Goal: Feedback & Contribution: Submit feedback/report problem

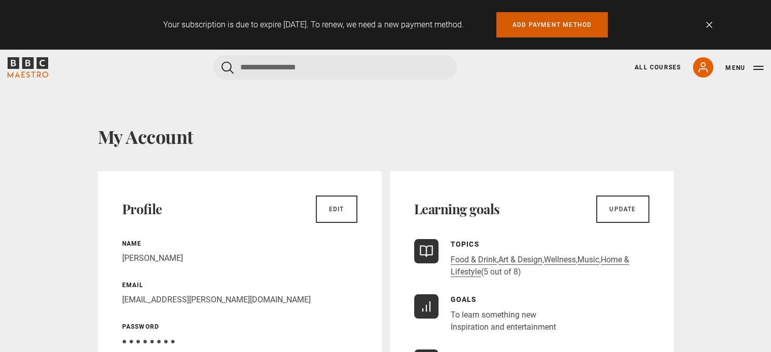
scroll to position [169, 0]
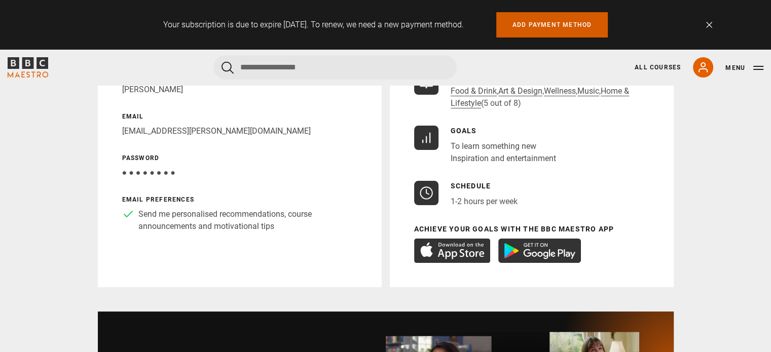
click at [549, 18] on link "Add payment method" at bounding box center [552, 24] width 112 height 25
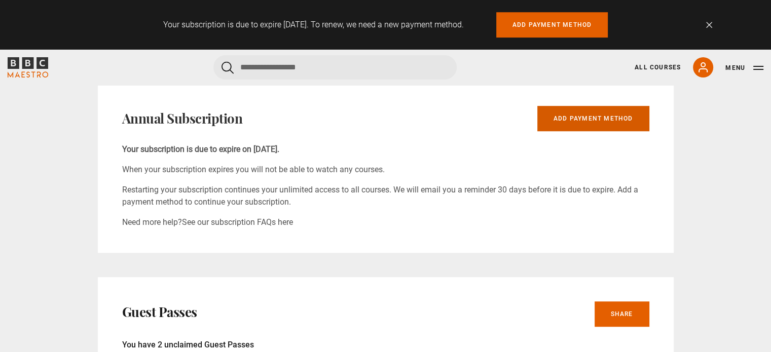
click at [593, 121] on link "Add payment method" at bounding box center [593, 118] width 112 height 25
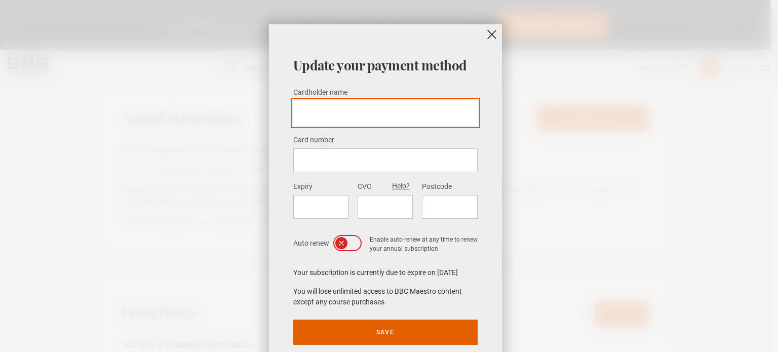
click at [381, 116] on input "Cardholder name *" at bounding box center [385, 112] width 184 height 25
type input "**********"
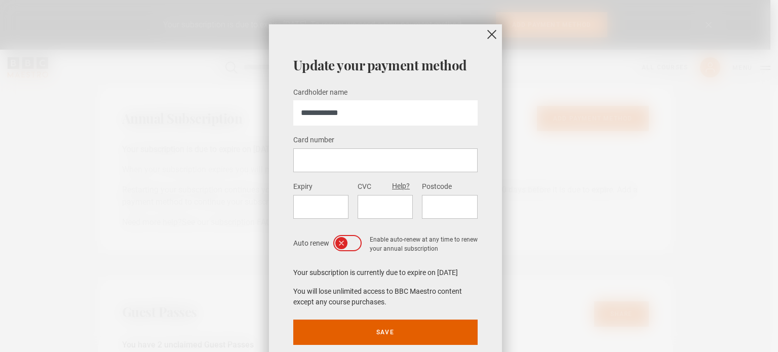
click at [308, 156] on iframe at bounding box center [385, 161] width 168 height 10
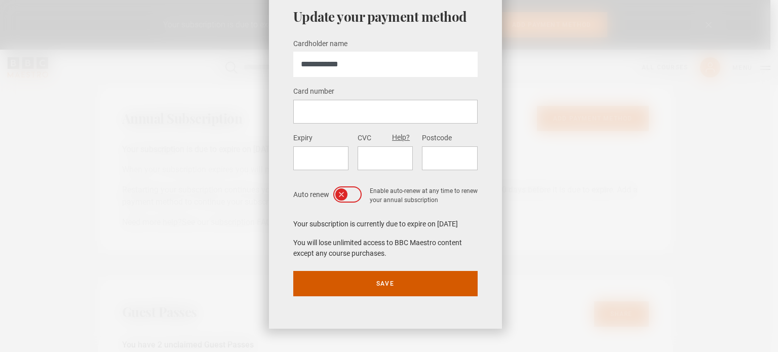
click at [365, 280] on button "Save" at bounding box center [385, 283] width 184 height 25
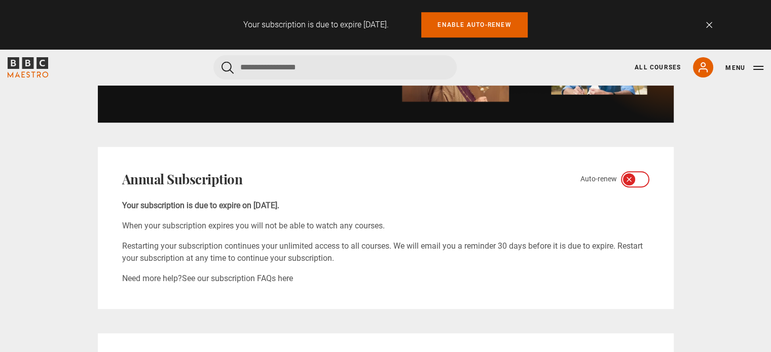
scroll to position [596, 0]
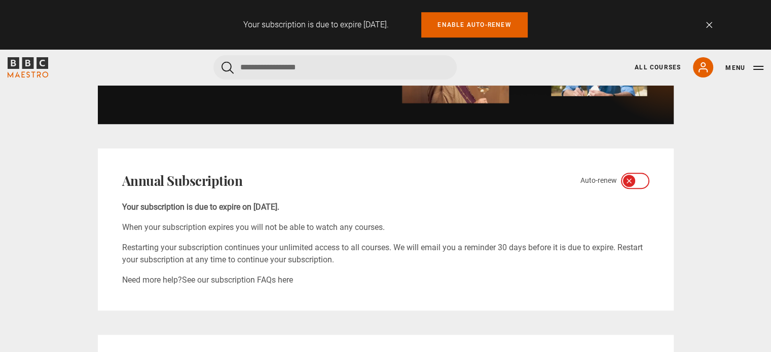
click at [638, 177] on icon at bounding box center [641, 181] width 8 height 8
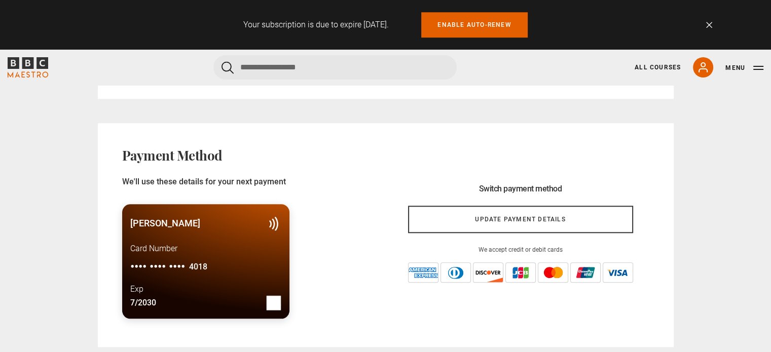
scroll to position [976, 0]
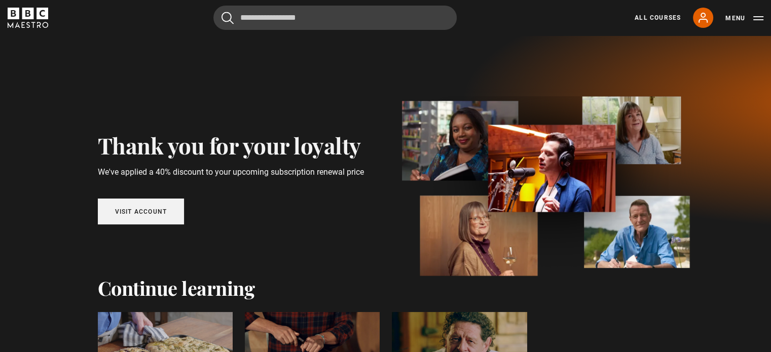
click at [141, 216] on link "Visit account" at bounding box center [141, 212] width 87 height 26
click at [140, 209] on link "Visit account" at bounding box center [141, 212] width 87 height 26
click at [156, 212] on link "Visit account" at bounding box center [141, 212] width 87 height 26
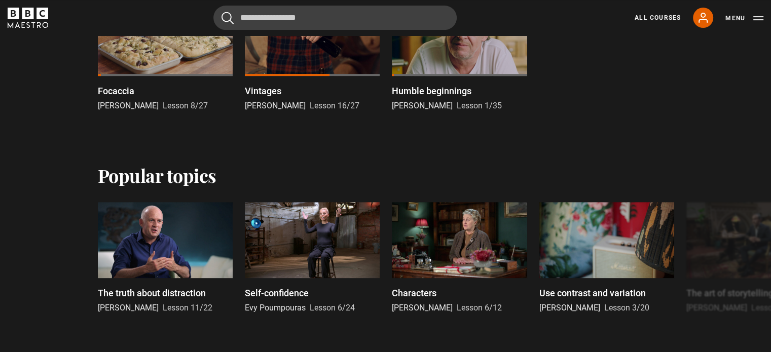
scroll to position [350, 0]
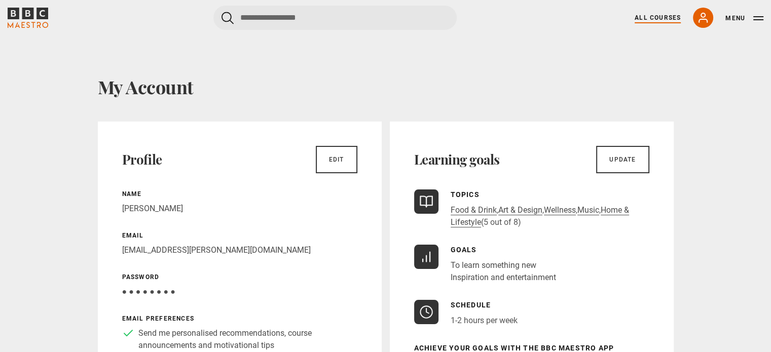
click at [655, 16] on link "All Courses" at bounding box center [657, 17] width 46 height 9
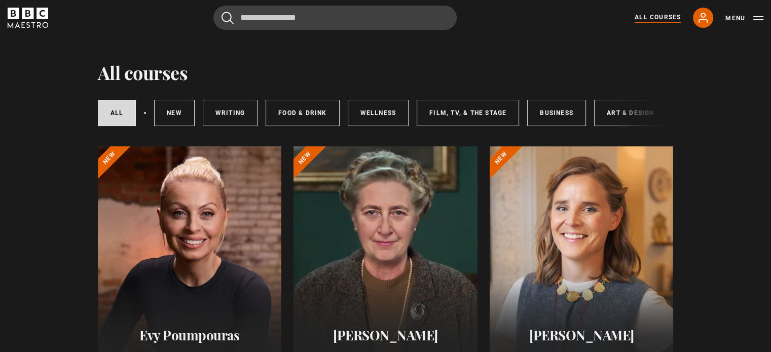
scroll to position [18, 0]
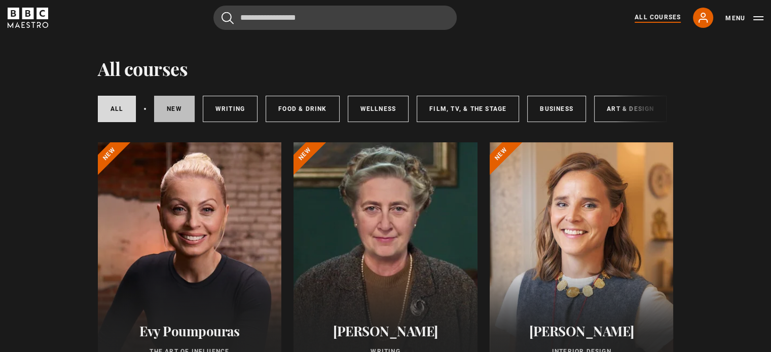
click at [172, 107] on link "New courses" at bounding box center [174, 109] width 41 height 26
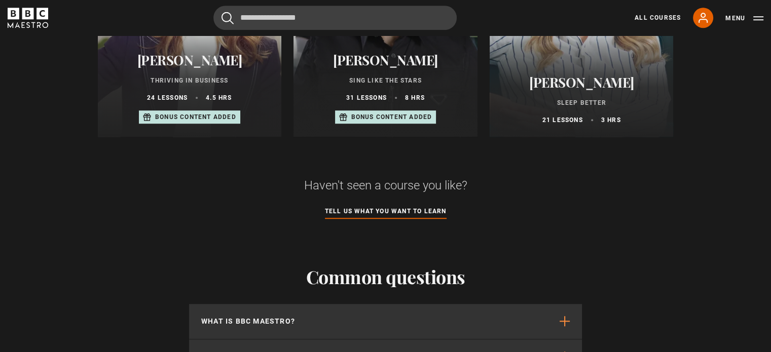
scroll to position [780, 0]
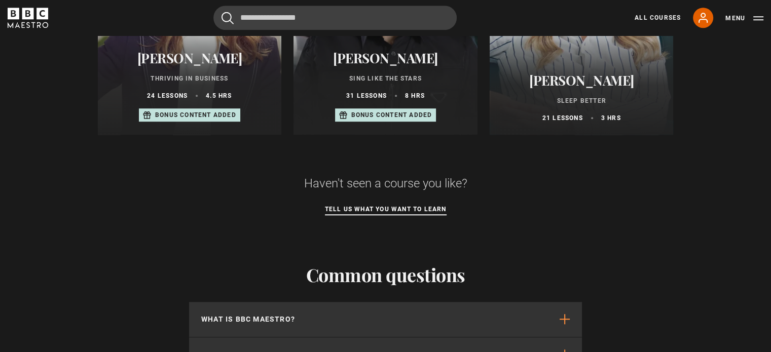
click at [394, 212] on link "Tell us what you want to learn" at bounding box center [386, 209] width 122 height 11
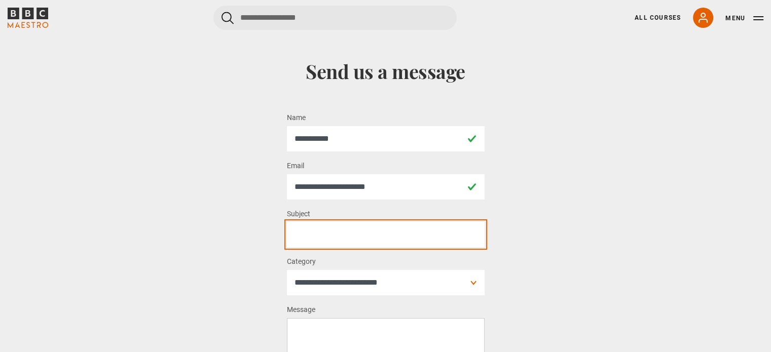
click at [351, 237] on input "Subject *" at bounding box center [386, 234] width 198 height 25
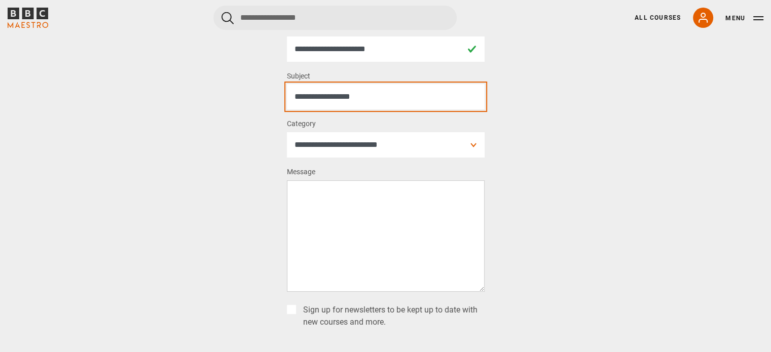
scroll to position [142, 0]
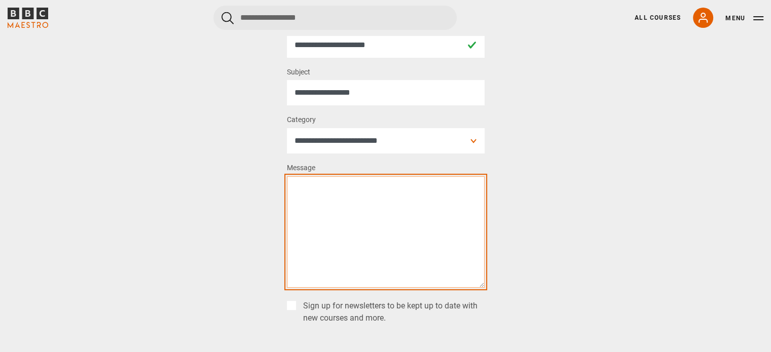
click at [398, 200] on textarea "Message *" at bounding box center [386, 231] width 198 height 111
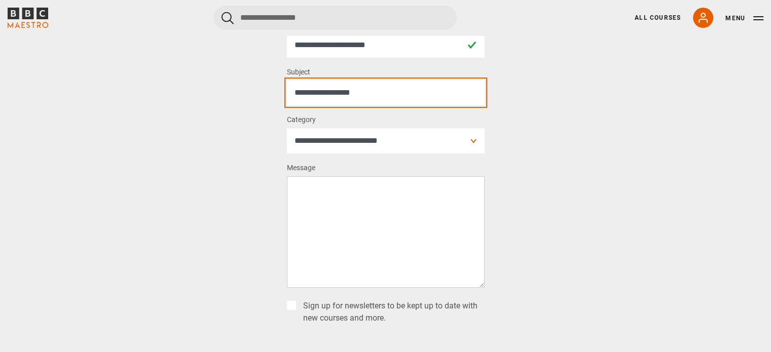
click at [380, 93] on input "**********" at bounding box center [386, 92] width 198 height 25
type input "*"
type input "**********"
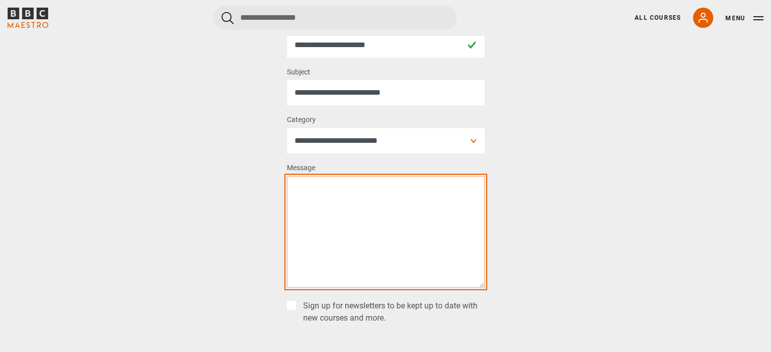
click at [336, 201] on textarea "Message *" at bounding box center [386, 231] width 198 height 111
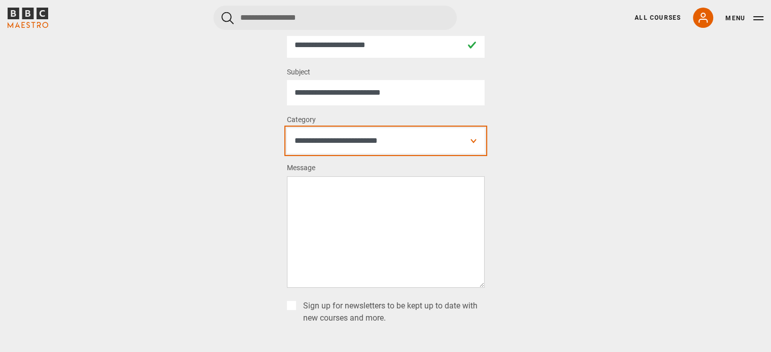
click at [334, 140] on select "**********" at bounding box center [386, 140] width 198 height 25
click at [287, 128] on select "**********" at bounding box center [386, 140] width 198 height 25
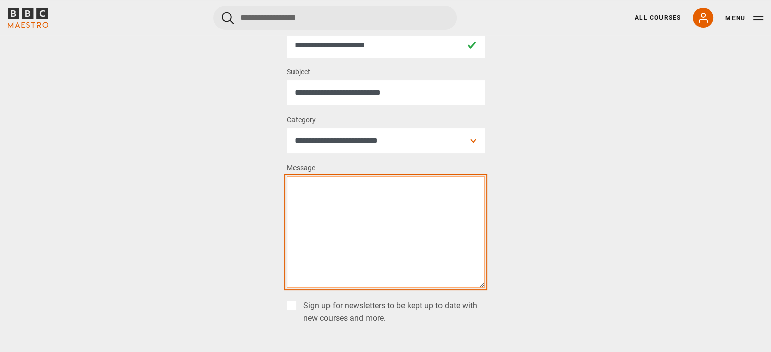
click at [351, 198] on textarea "Message *" at bounding box center [386, 231] width 198 height 111
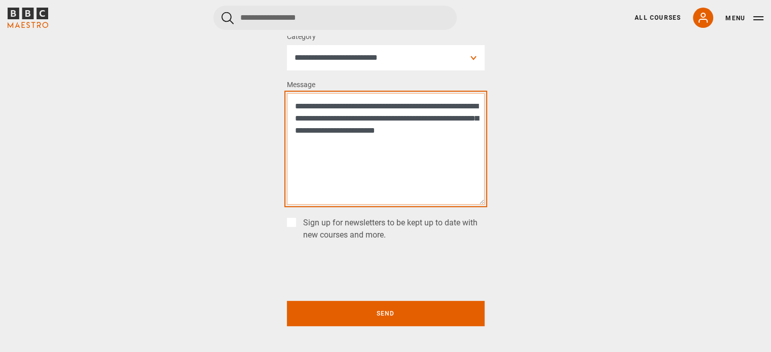
scroll to position [245, 0]
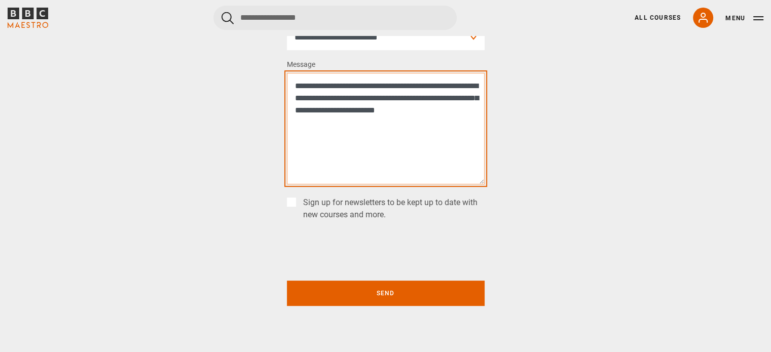
type textarea "**********"
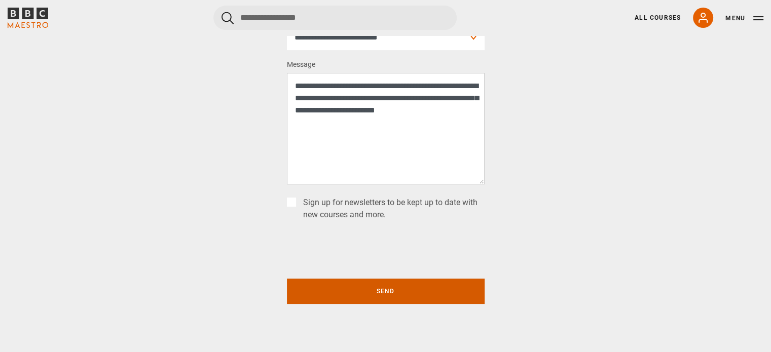
click at [390, 291] on button "Send" at bounding box center [386, 291] width 198 height 25
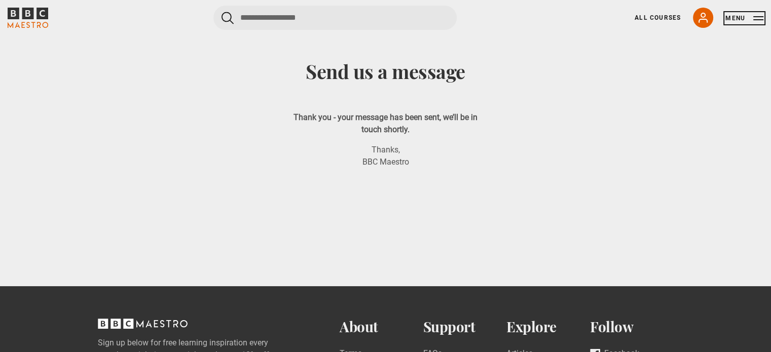
click at [732, 19] on button "Menu" at bounding box center [744, 18] width 38 height 10
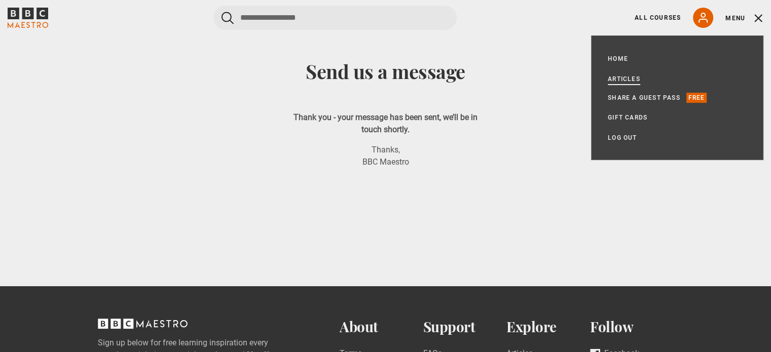
click at [617, 78] on link "Articles" at bounding box center [624, 79] width 32 height 10
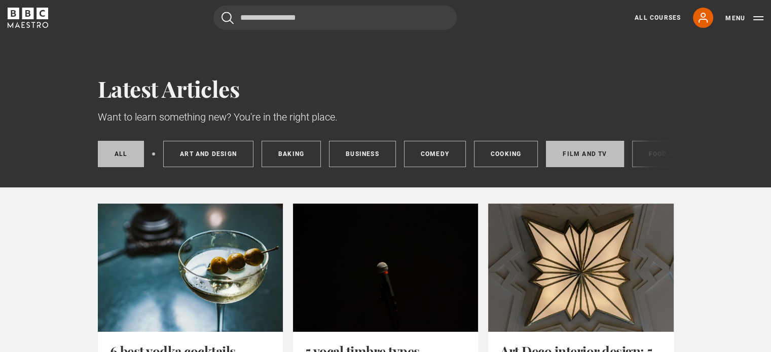
click at [576, 156] on link "Film and TV" at bounding box center [585, 154] width 78 height 26
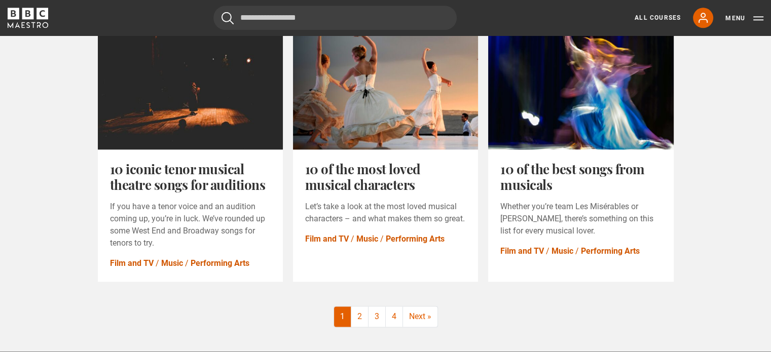
scroll to position [1257, 0]
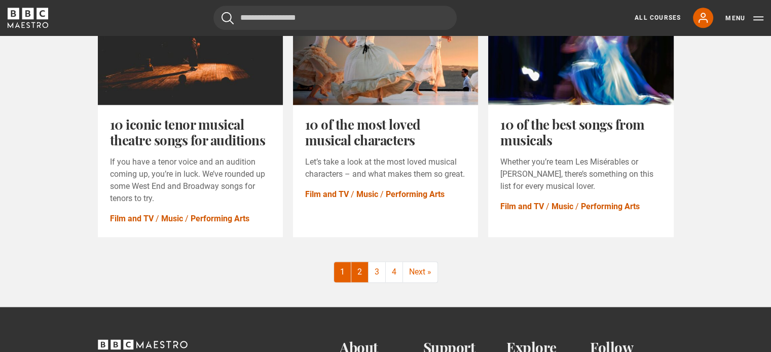
click at [359, 273] on link "2" at bounding box center [359, 272] width 17 height 20
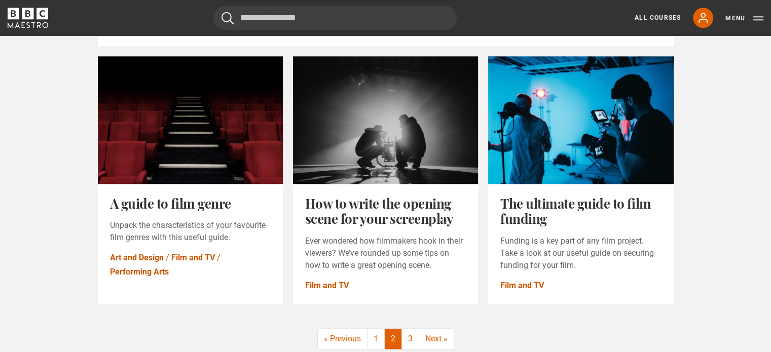
scroll to position [1201, 0]
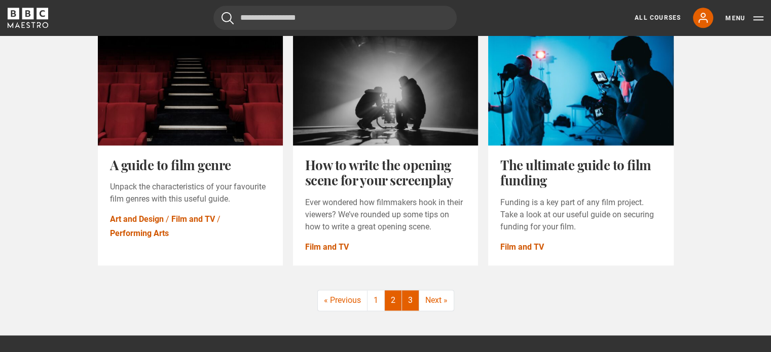
click at [407, 290] on link "3" at bounding box center [410, 300] width 17 height 20
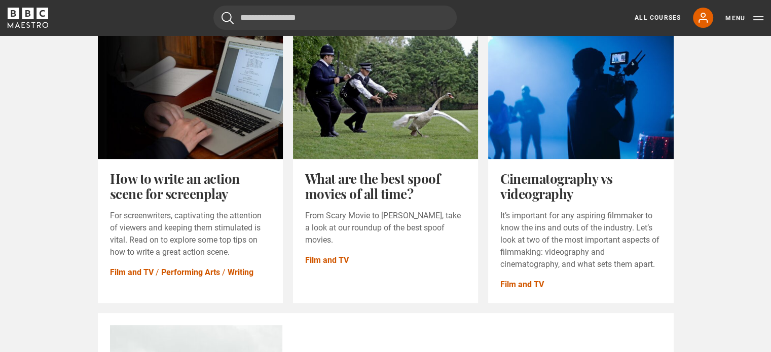
scroll to position [147, 0]
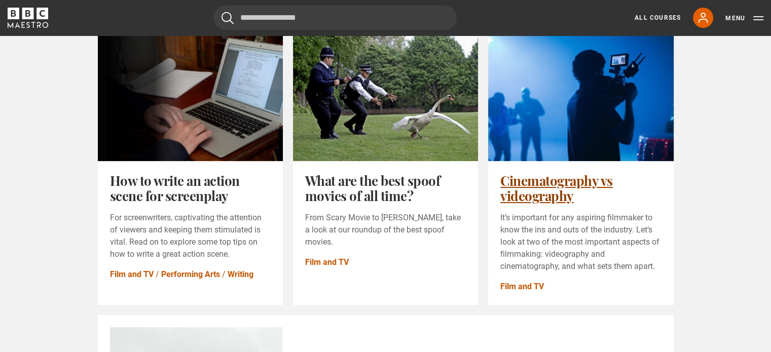
click at [545, 194] on link "Cinematography vs videography" at bounding box center [556, 188] width 112 height 33
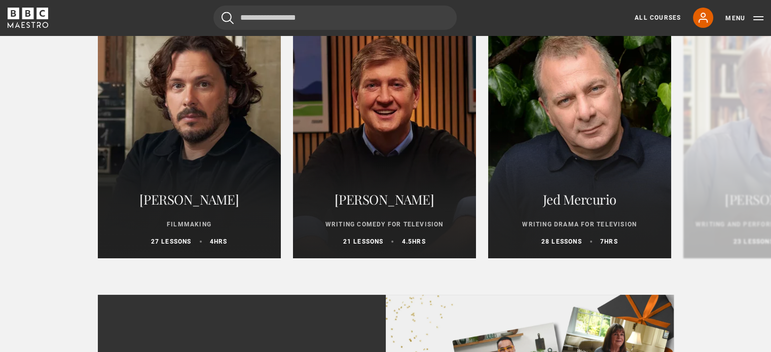
scroll to position [3822, 0]
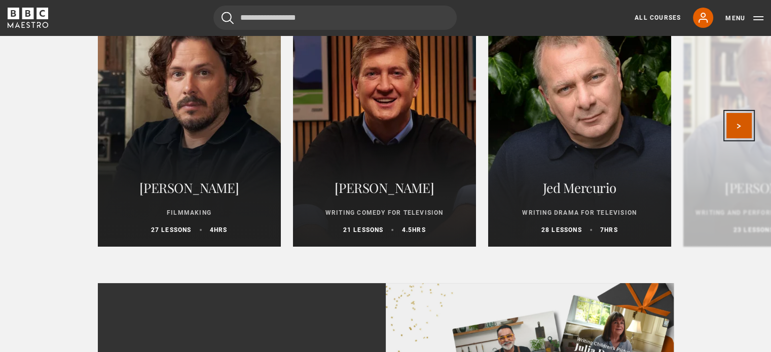
click at [748, 138] on button "Next" at bounding box center [738, 125] width 25 height 25
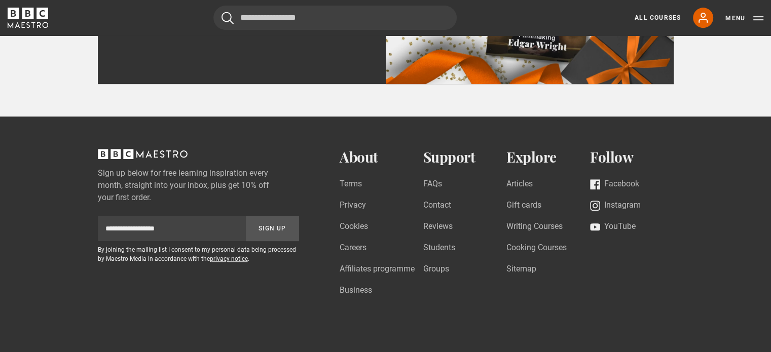
scroll to position [4310, 0]
